Goal: Information Seeking & Learning: Find specific fact

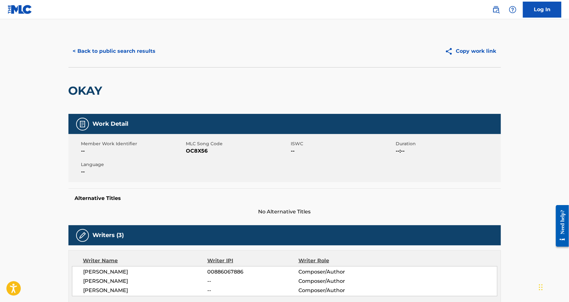
click at [97, 49] on button "< Back to public search results" at bounding box center [114, 51] width 92 height 16
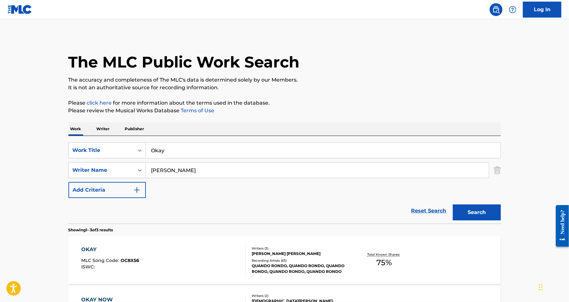
click at [501, 173] on div "The MLC Public Work Search The accuracy and completeness of The MLC's data is d…" at bounding box center [284, 224] width 447 height 379
click at [494, 171] on img "Search Form" at bounding box center [496, 170] width 7 height 16
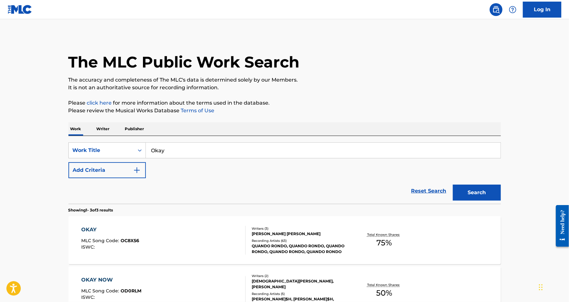
click at [427, 149] on input "Okay" at bounding box center [323, 150] width 354 height 15
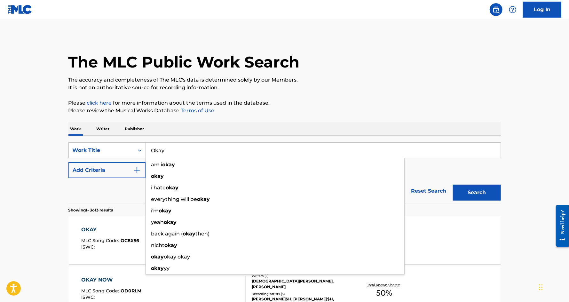
click at [427, 149] on input "Okay" at bounding box center [323, 150] width 354 height 15
paste input "Maan Meri Jaan"
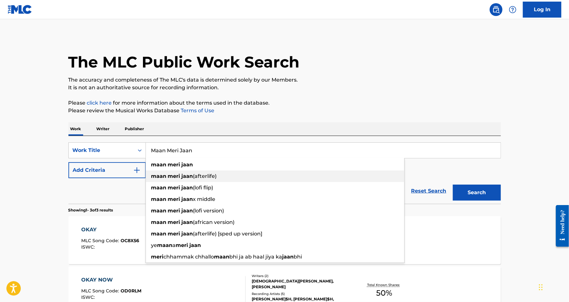
click at [397, 171] on div "maan meri jaan (afterlife)" at bounding box center [275, 176] width 258 height 12
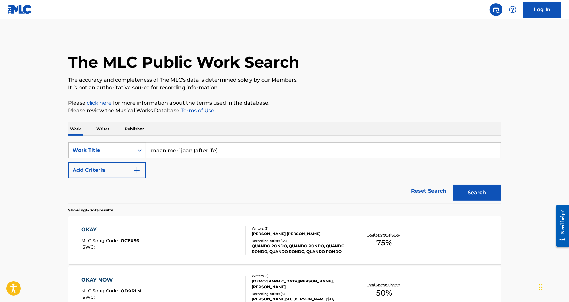
click at [380, 151] on input "maan meri jaan (afterlife)" at bounding box center [323, 150] width 354 height 15
click at [231, 153] on input "maan meri jaan (afterlife)" at bounding box center [323, 150] width 354 height 15
drag, startPoint x: 223, startPoint y: 153, endPoint x: 202, endPoint y: 151, distance: 21.5
click at [202, 151] on input "maan meri jaan (afterlife)" at bounding box center [323, 150] width 354 height 15
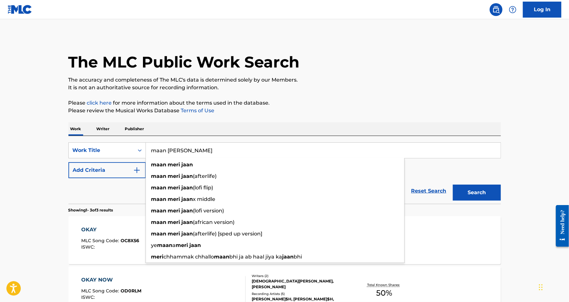
type input "maan [PERSON_NAME]"
click at [469, 187] on button "Search" at bounding box center [477, 192] width 48 height 16
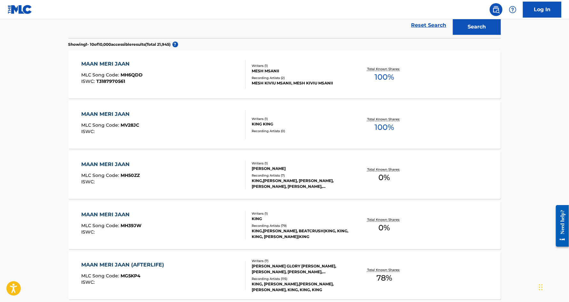
scroll to position [158, 0]
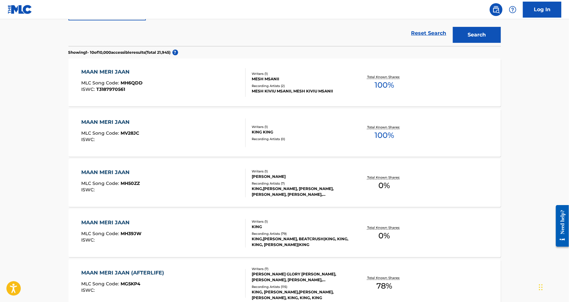
click at [118, 69] on div "MAAN MERI JAAN" at bounding box center [111, 72] width 61 height 8
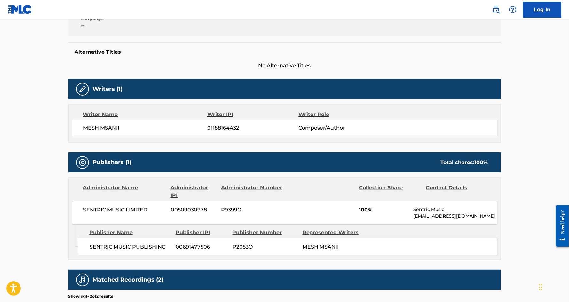
scroll to position [230, 0]
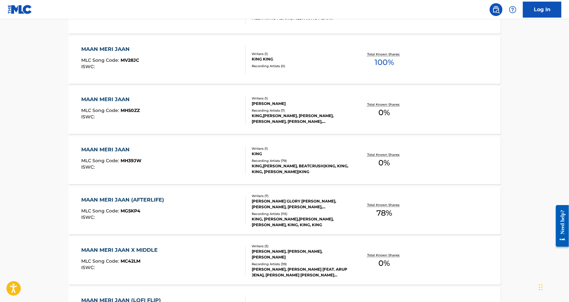
scroll to position [174, 0]
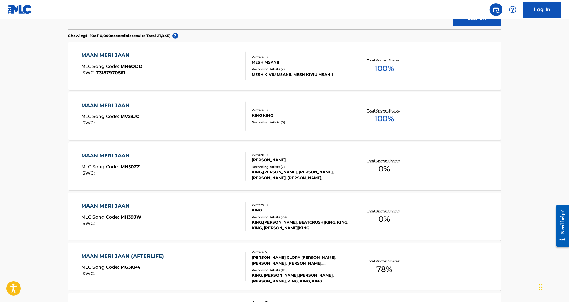
click at [94, 204] on div "MAAN MERI JAAN" at bounding box center [111, 206] width 60 height 8
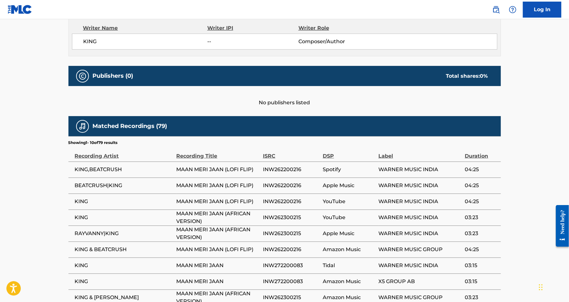
scroll to position [246, 0]
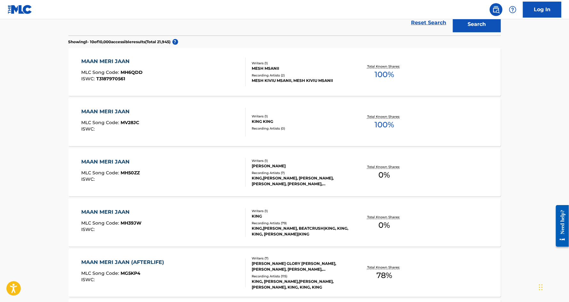
scroll to position [140, 0]
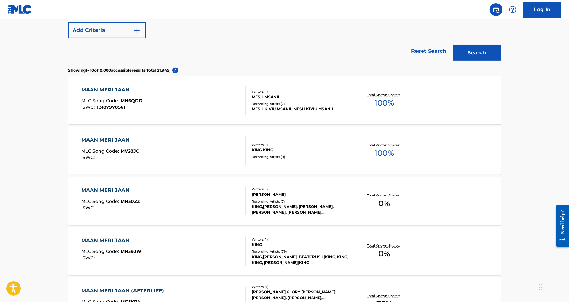
click at [116, 137] on div "MAAN MERI JAAN" at bounding box center [110, 140] width 58 height 8
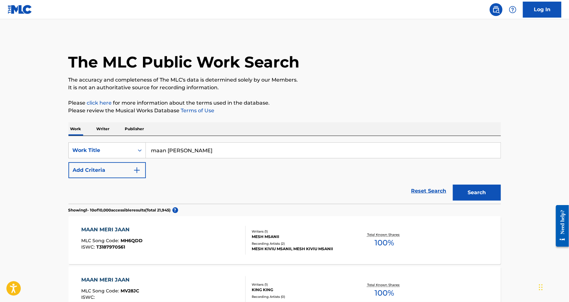
scroll to position [139, 0]
